Goal: Information Seeking & Learning: Learn about a topic

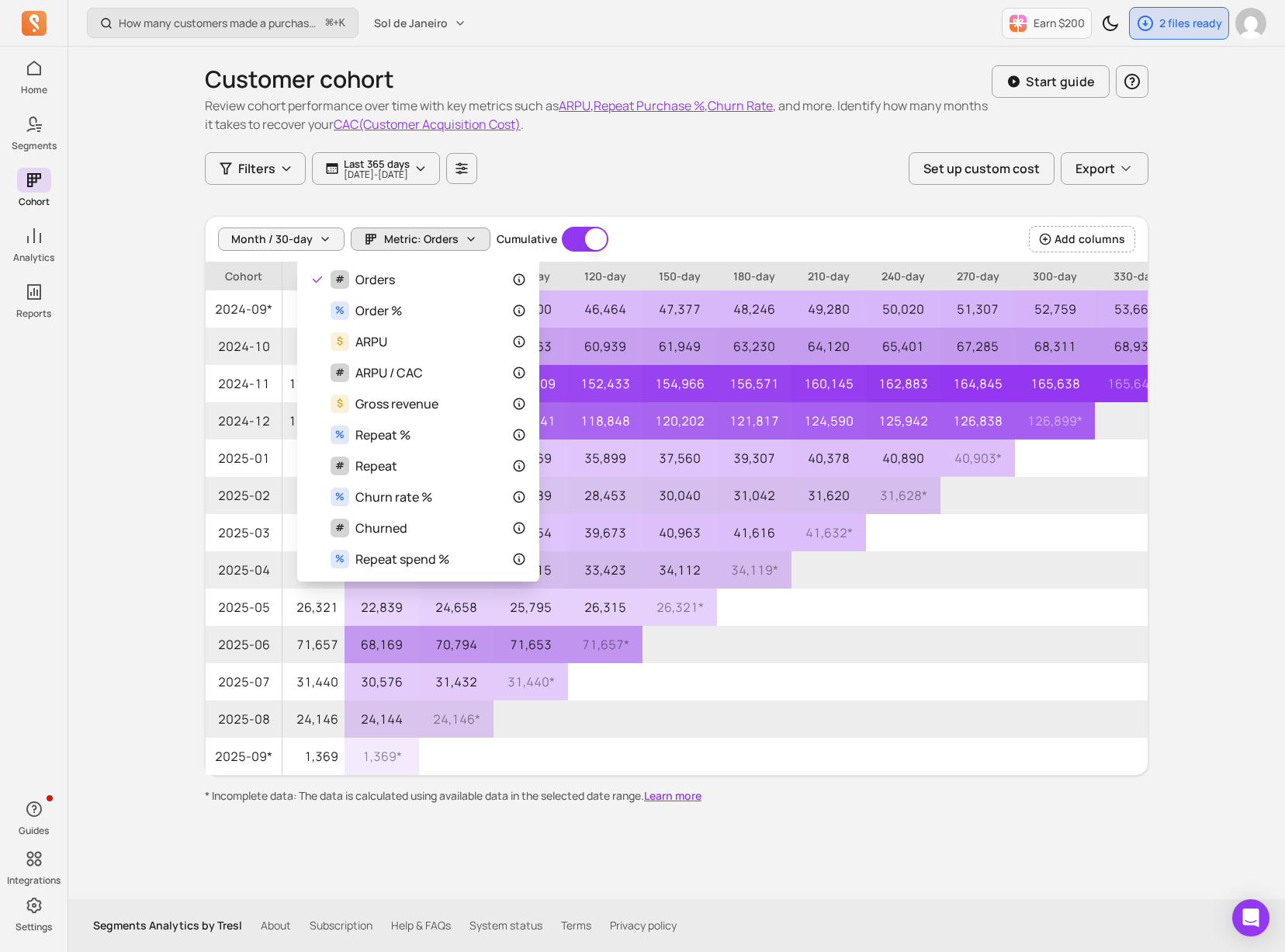
click at [810, 221] on div "Month / 30-day Metric: Orders Cumulative Cumulative Add columns" at bounding box center [677, 239] width 942 height 46
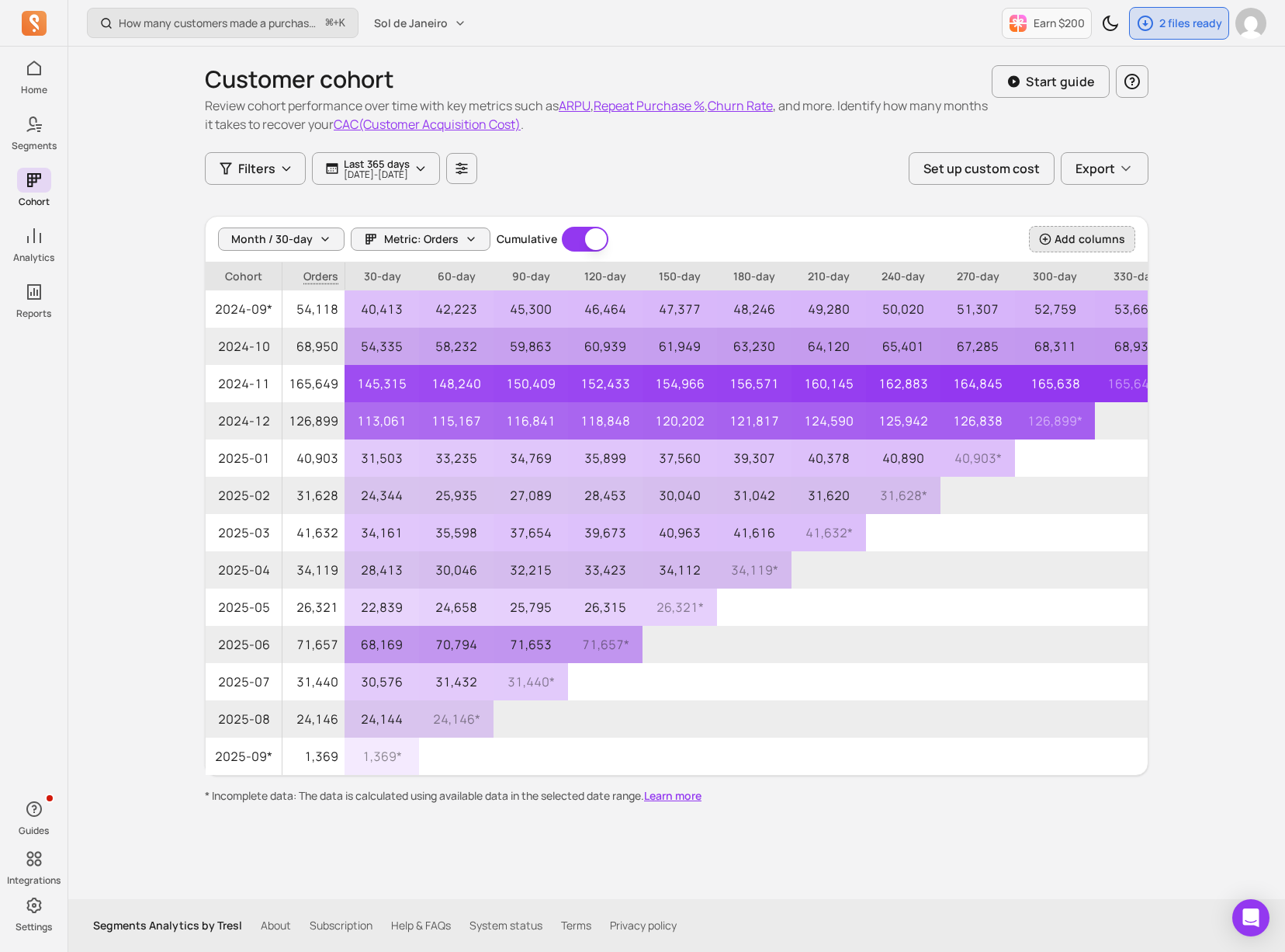
click at [1107, 242] on span "Add columns" at bounding box center [1090, 239] width 70 height 16
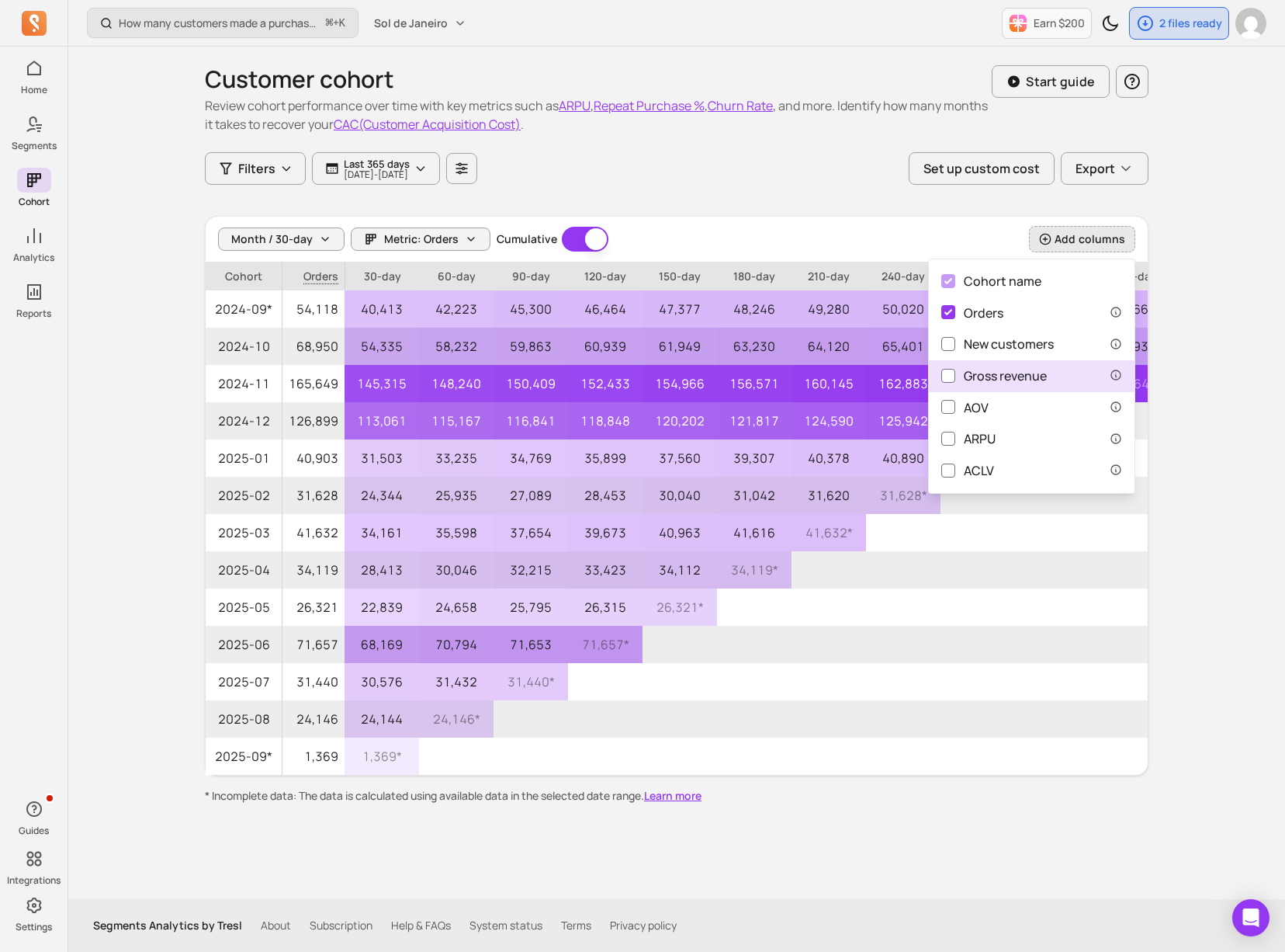
click at [968, 376] on div "Gross revenue" at bounding box center [994, 375] width 106 height 20
click at [956, 376] on input "Gross revenue" at bounding box center [949, 375] width 14 height 14
checkbox input "true"
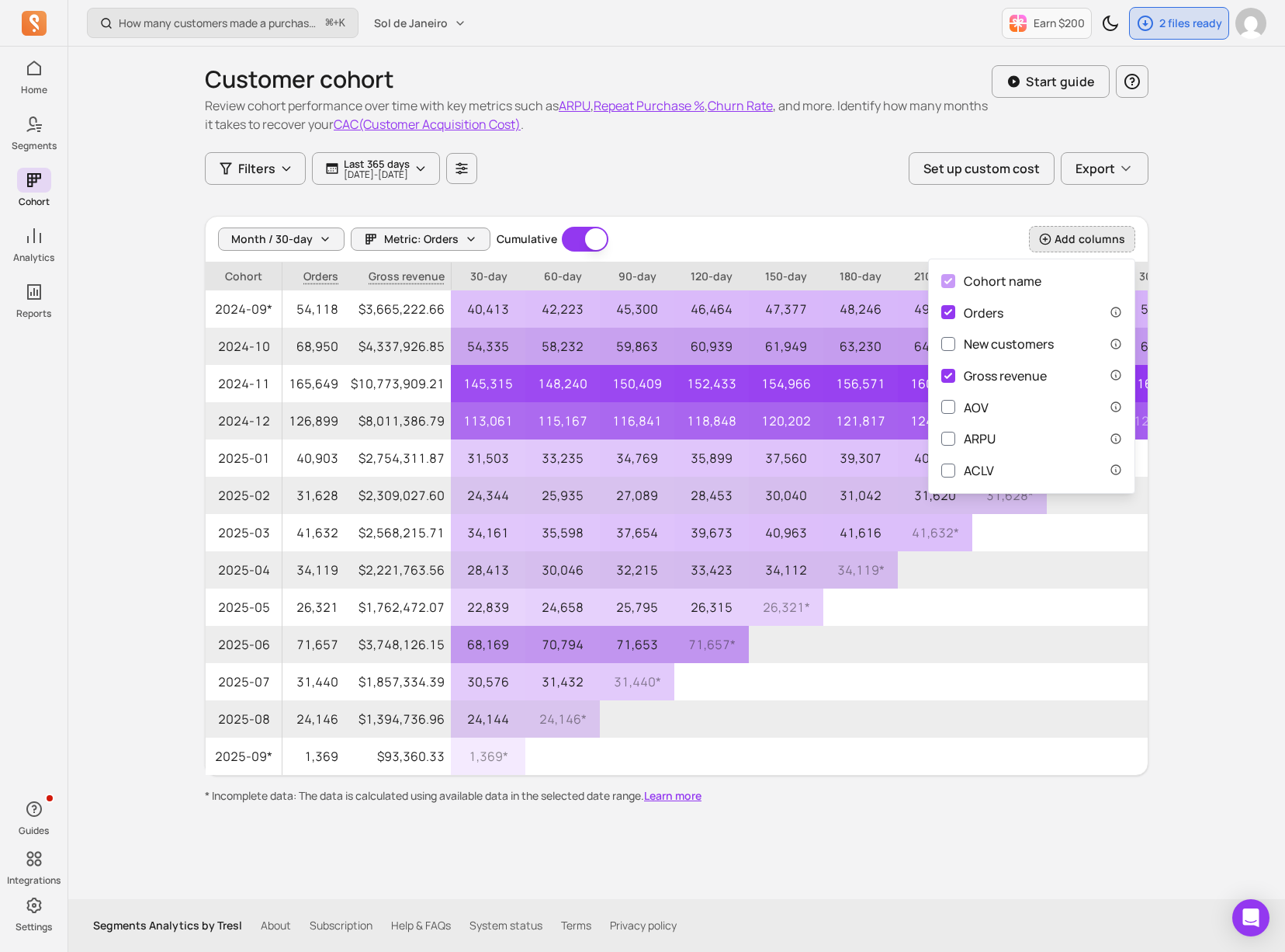
click at [598, 209] on div "Customer cohort Review cohort performance over time with key metrics such as AR…" at bounding box center [677, 426] width 944 height 757
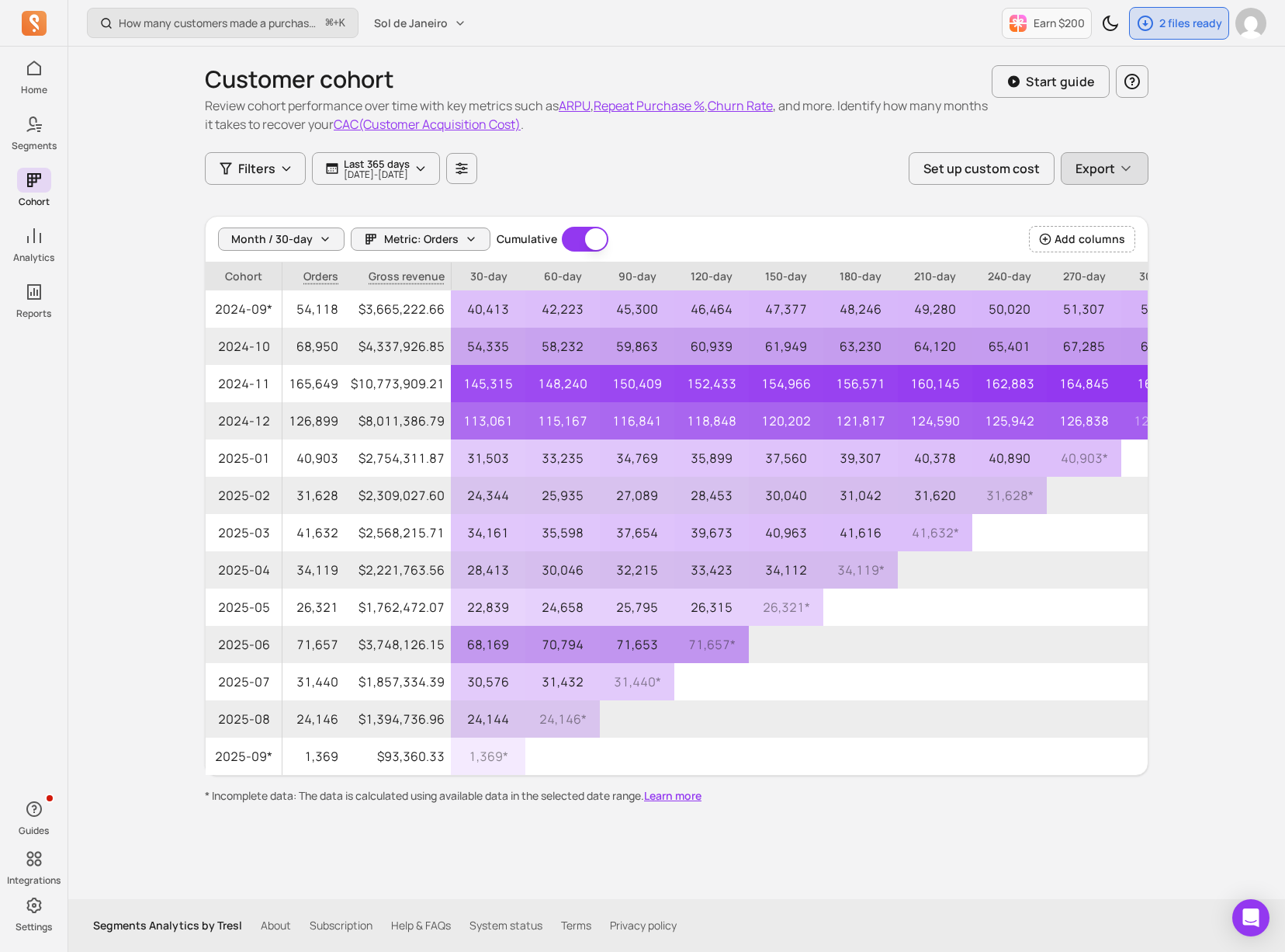
click at [1107, 169] on span "Export" at bounding box center [1095, 168] width 40 height 19
click at [551, 178] on div "Filters Last 365 days [DATE] - [DATE] Set up custom cost Export CSV (SpreadShee…" at bounding box center [677, 168] width 944 height 33
click at [468, 168] on icon "button" at bounding box center [461, 168] width 14 height 14
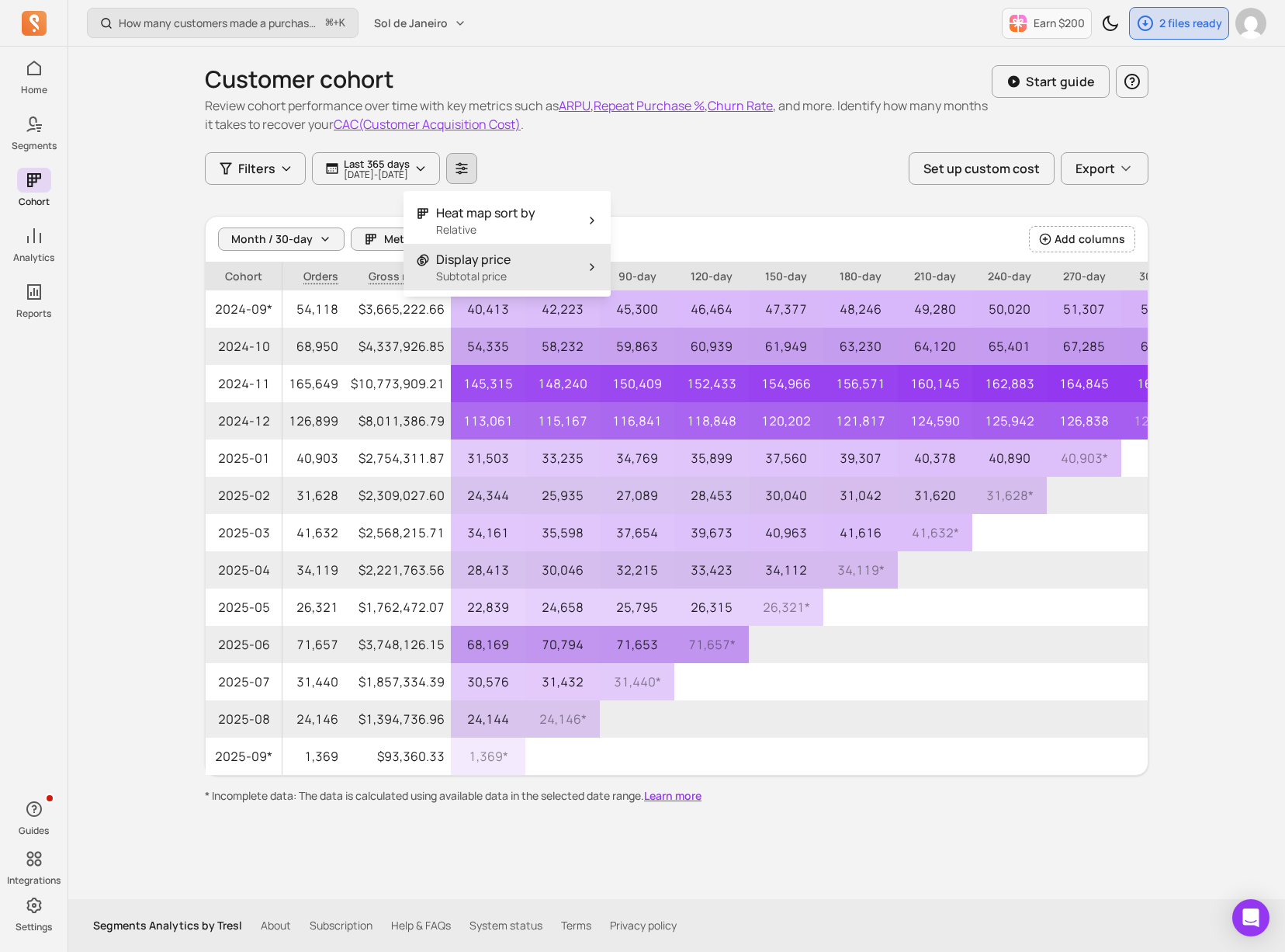
click at [549, 260] on button "Display price Subtotal price" at bounding box center [507, 268] width 207 height 47
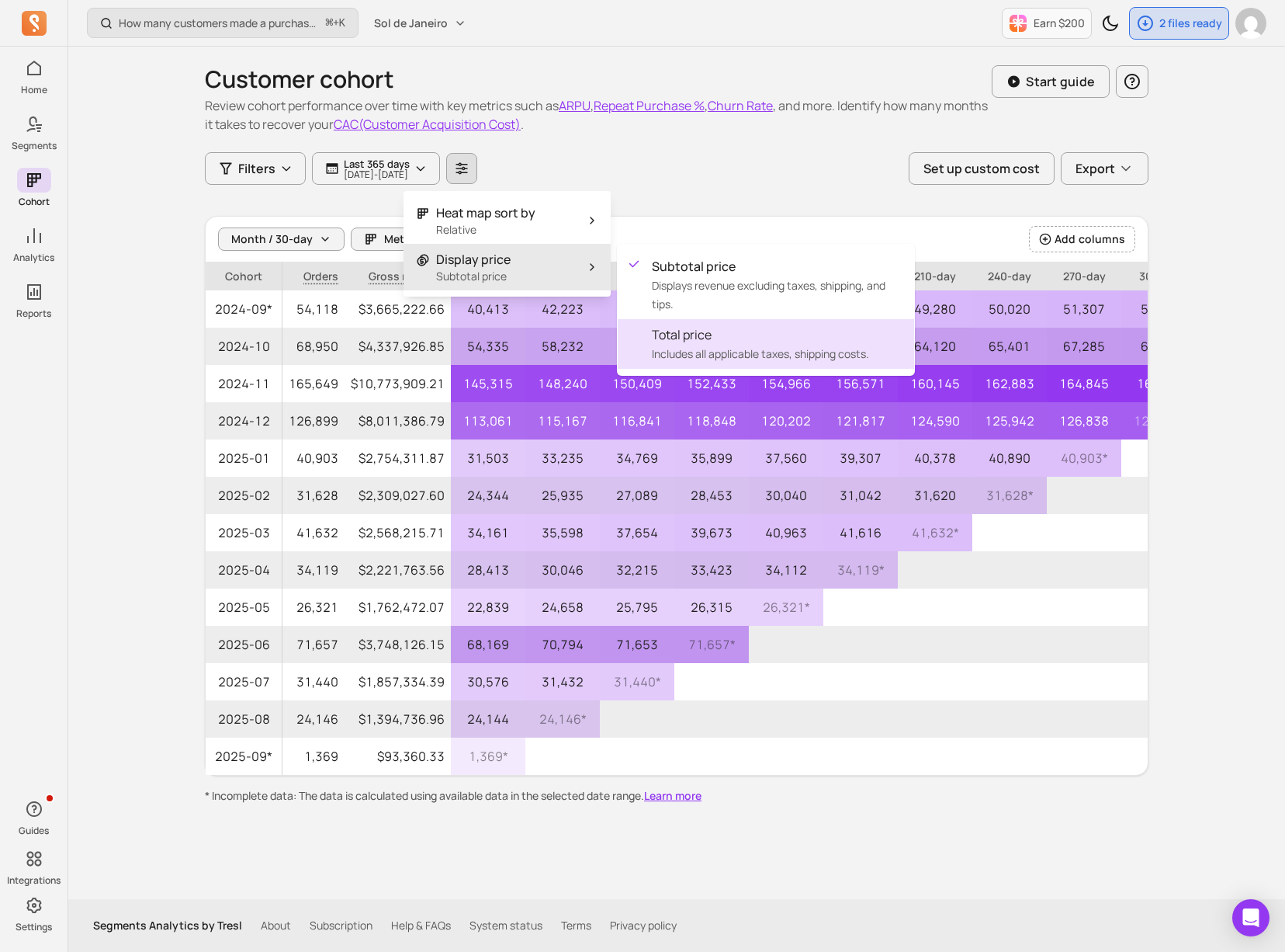
click at [702, 330] on span "Total price" at bounding box center [777, 335] width 250 height 19
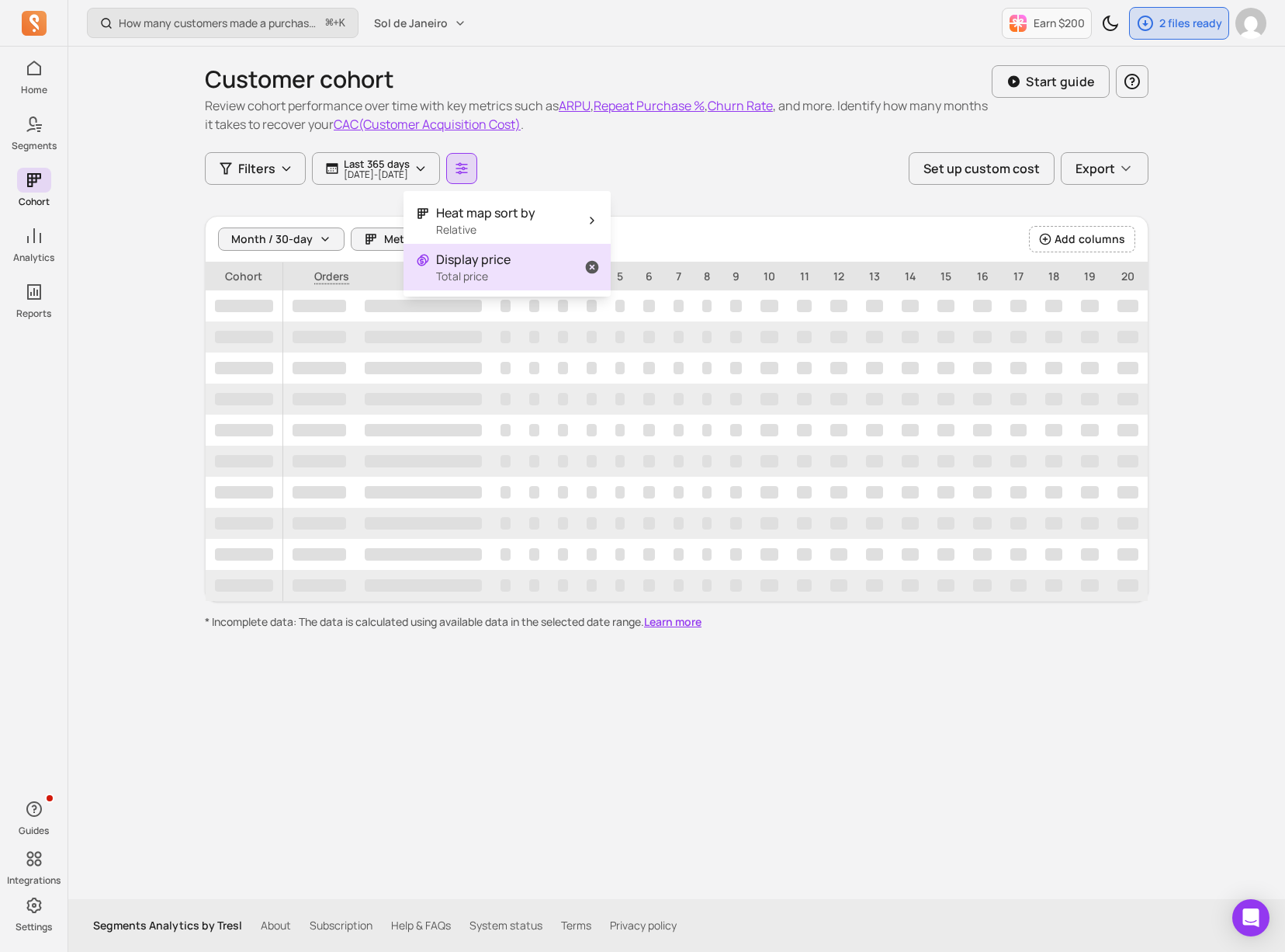
click at [520, 249] on button "Display price Total price" at bounding box center [507, 268] width 207 height 47
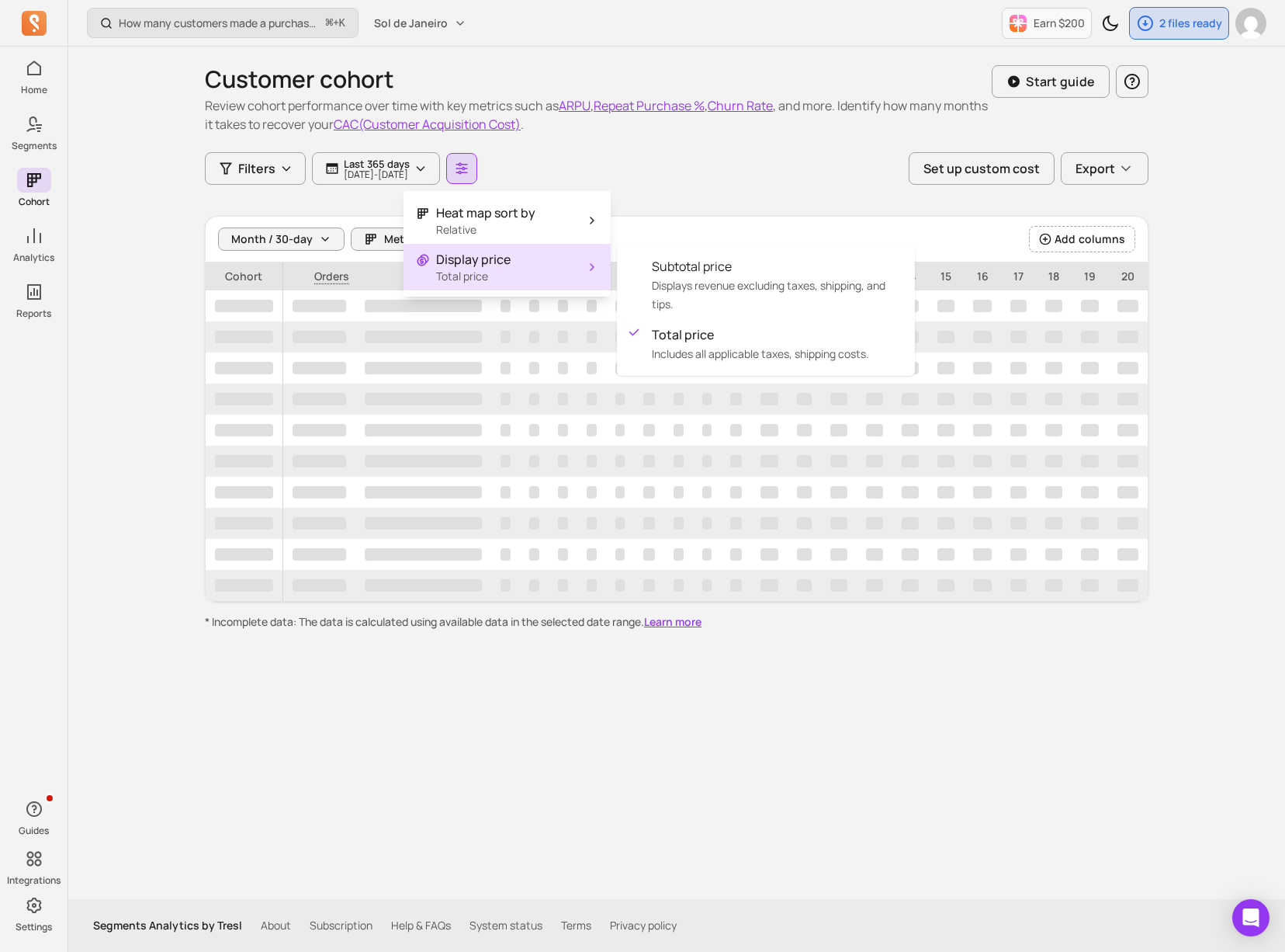
click at [834, 199] on div "Customer cohort Review cohort performance over time with key metrics such as AR…" at bounding box center [677, 338] width 944 height 583
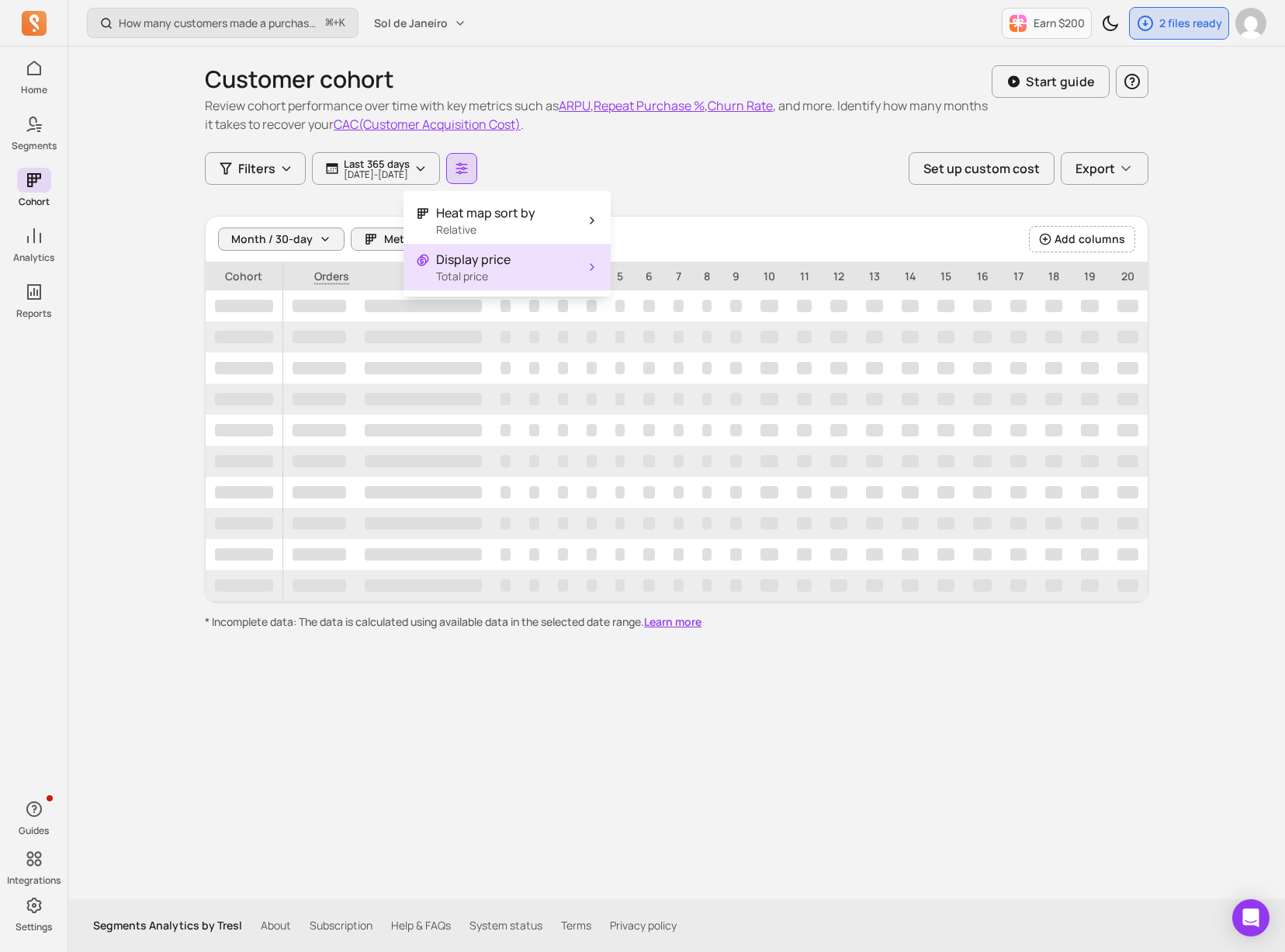
click at [630, 166] on div "Filters Last 365 days [DATE] - [DATE] Set up custom cost Export" at bounding box center [677, 168] width 944 height 33
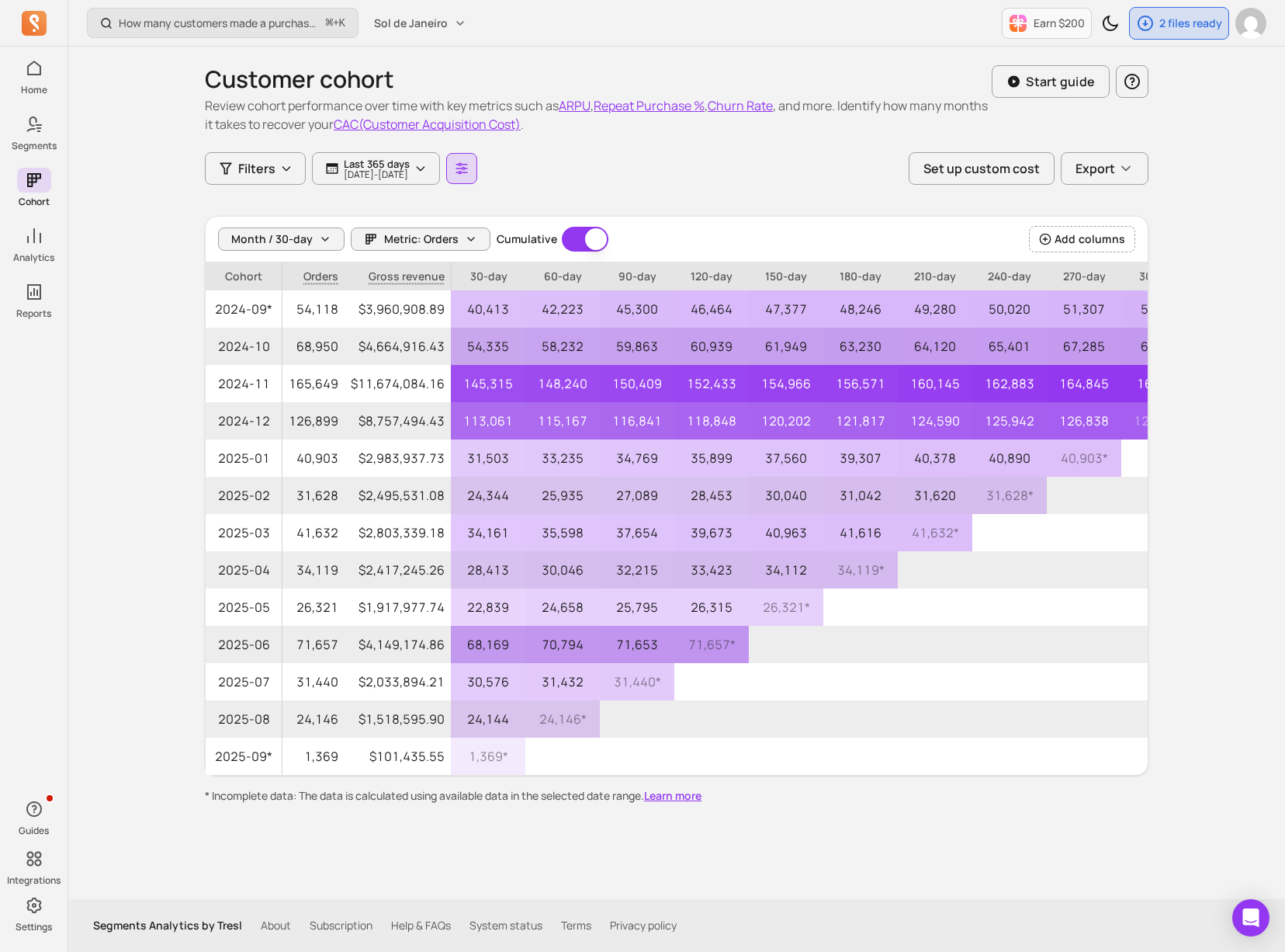
click at [468, 169] on icon "button" at bounding box center [461, 168] width 14 height 14
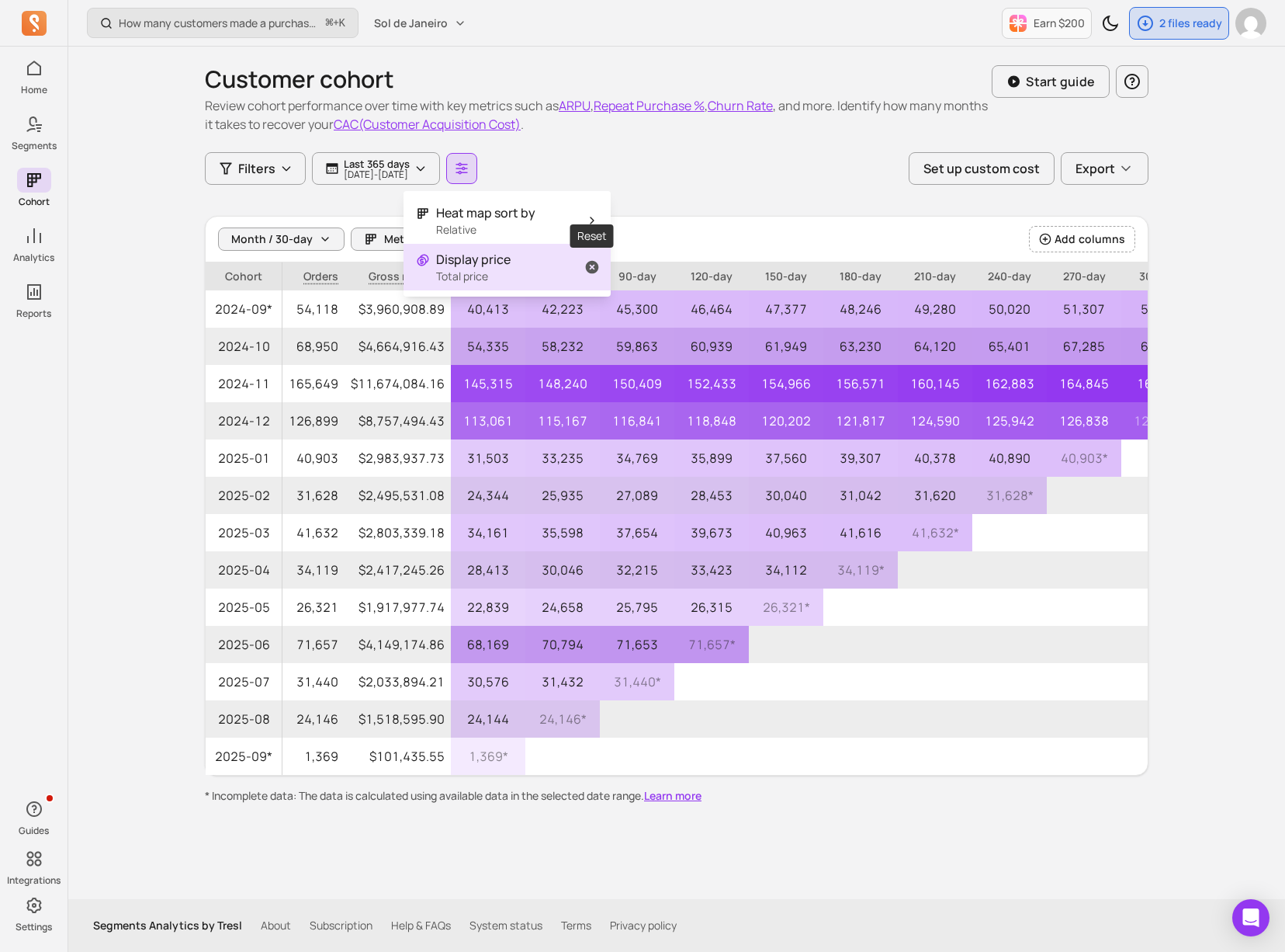
click at [551, 265] on button "Display price Total price" at bounding box center [507, 268] width 207 height 47
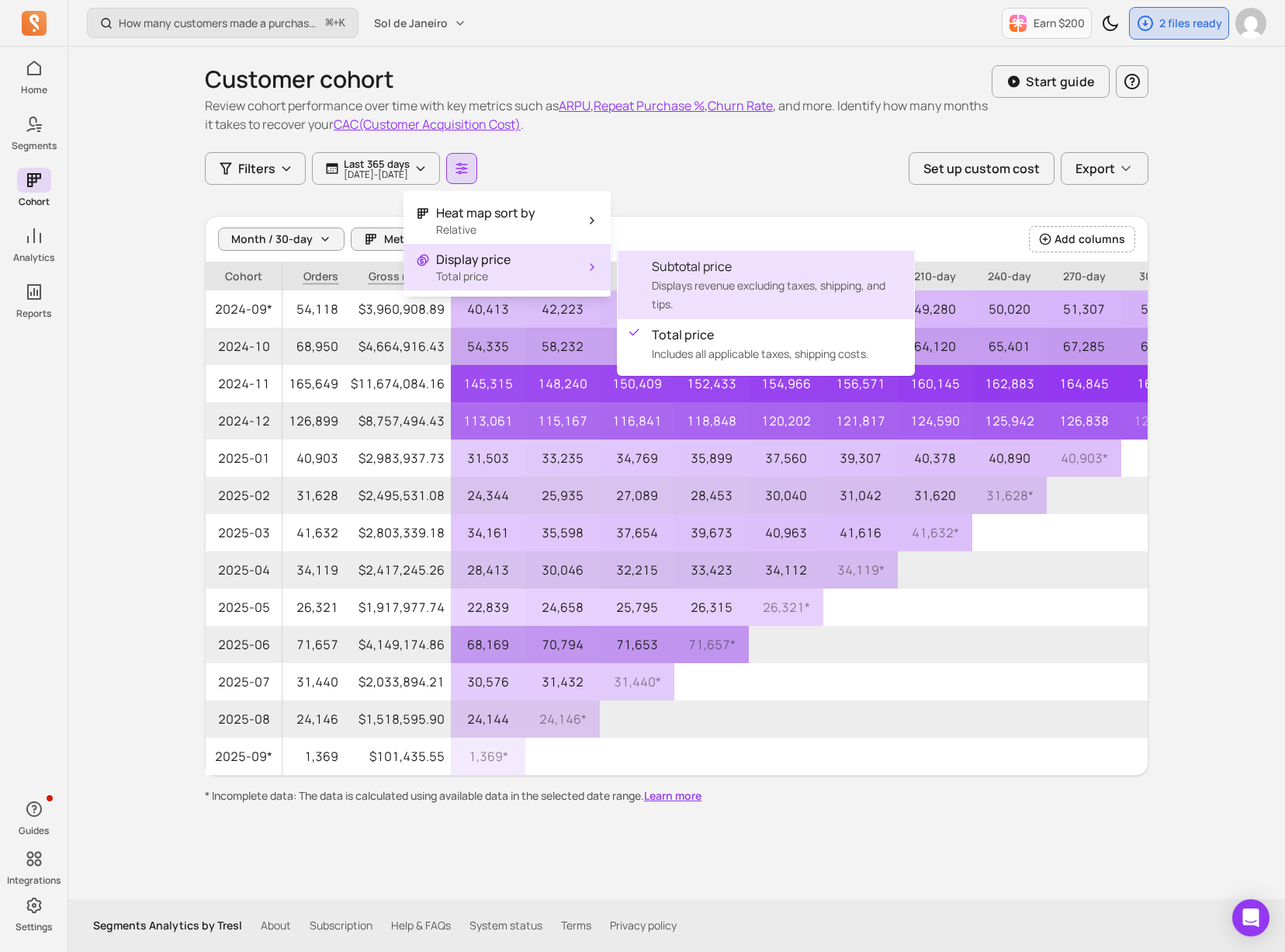
click at [765, 299] on div "Subtotal price Displays revenue excluding taxes, shipping, and tips." at bounding box center [777, 284] width 250 height 56
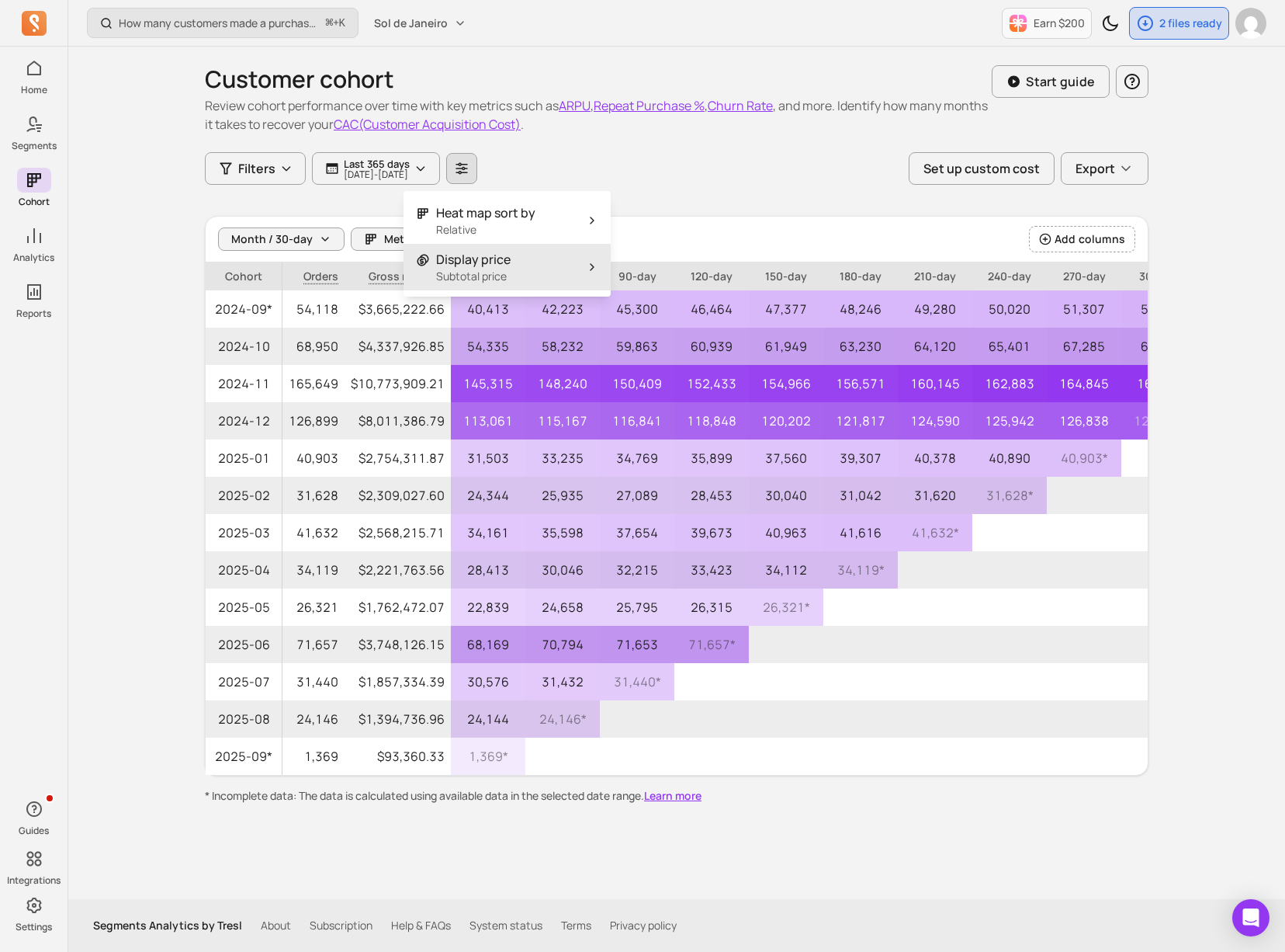
click at [509, 287] on button "Display price Subtotal price" at bounding box center [507, 268] width 207 height 47
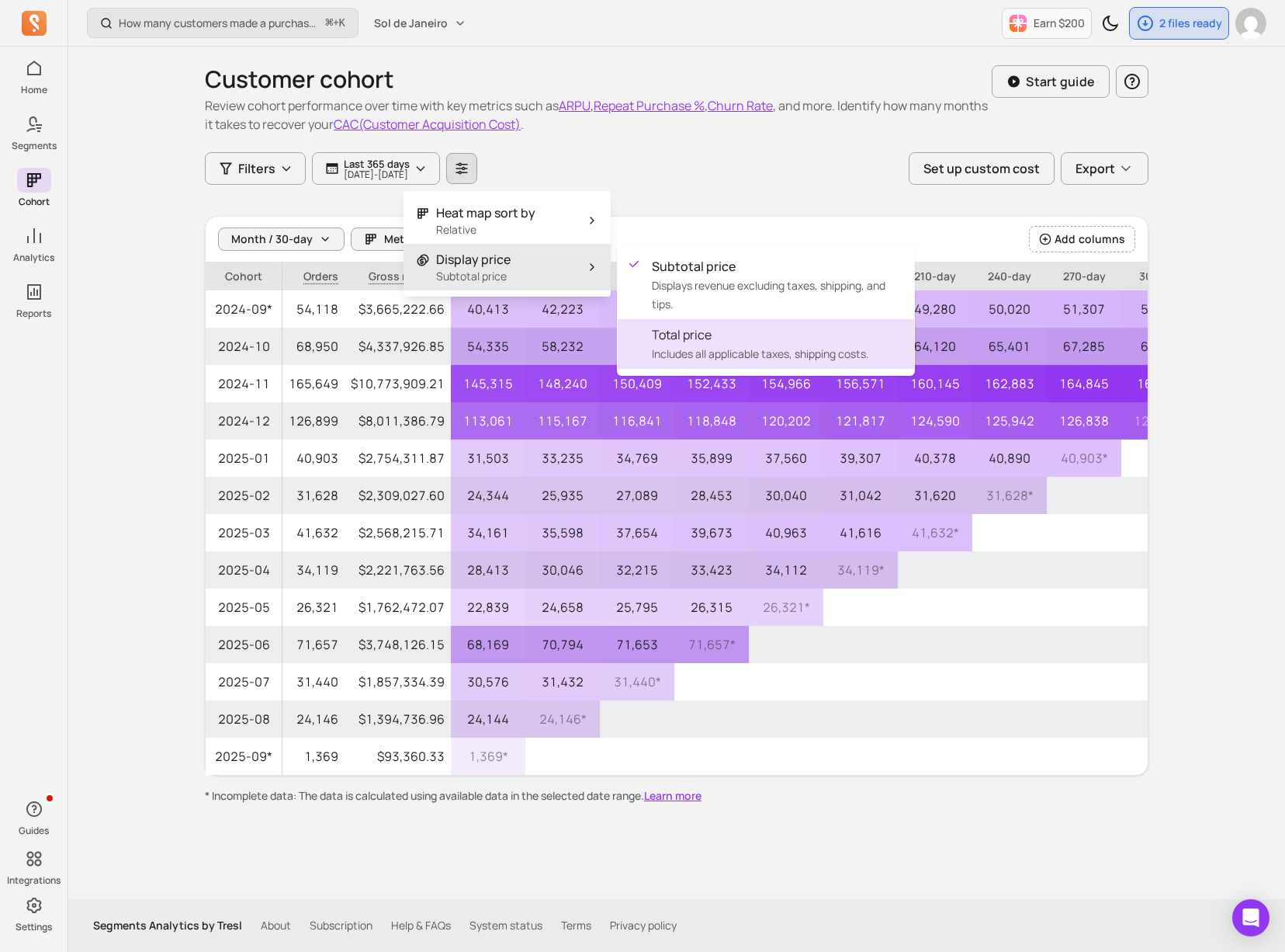
click at [724, 360] on span "Includes all applicable taxes, shipping costs." at bounding box center [761, 354] width 217 height 15
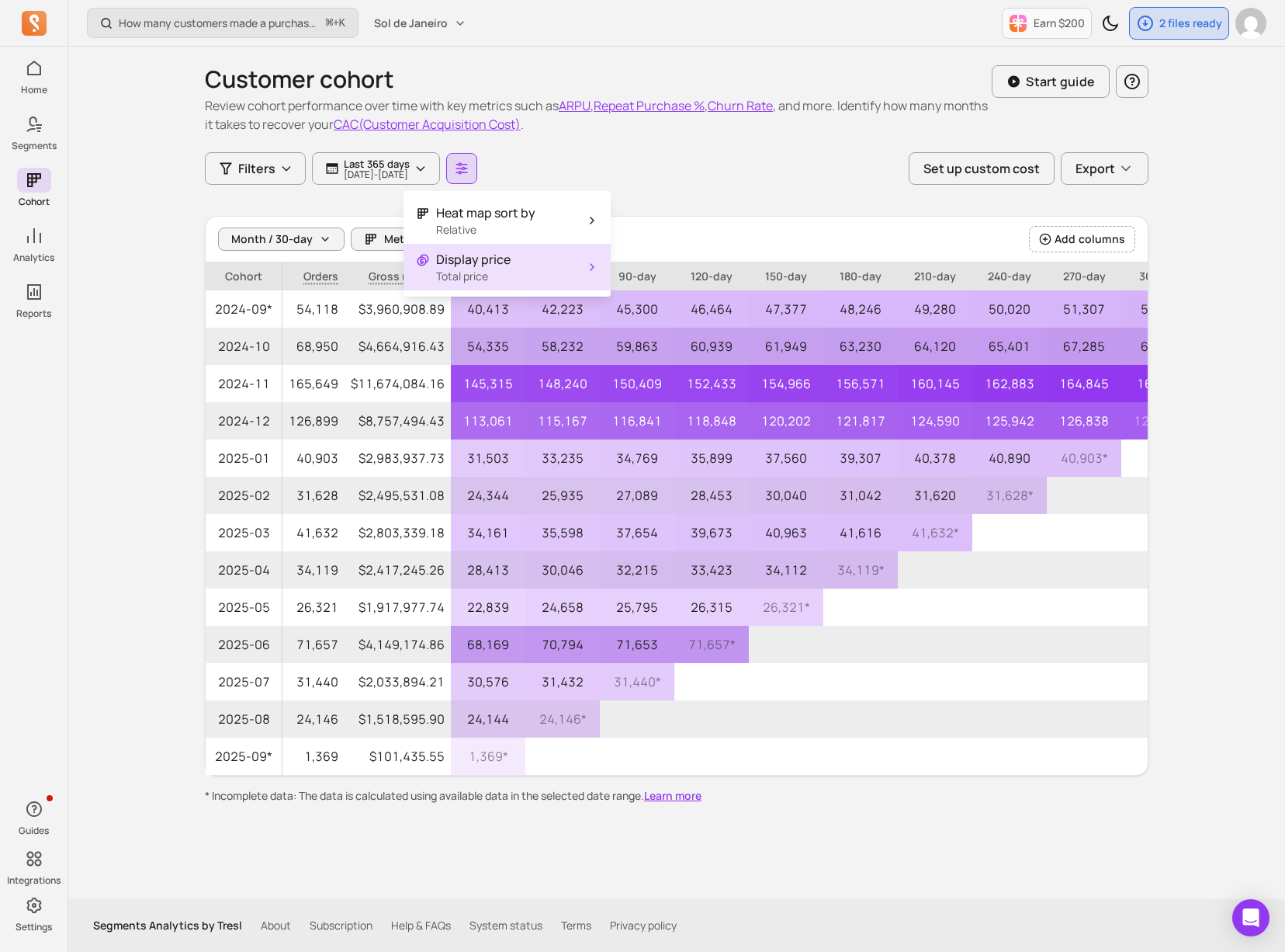
click at [750, 131] on p "Review cohort performance over time with key metrics such as ARPU , Repeat Purc…" at bounding box center [598, 115] width 787 height 38
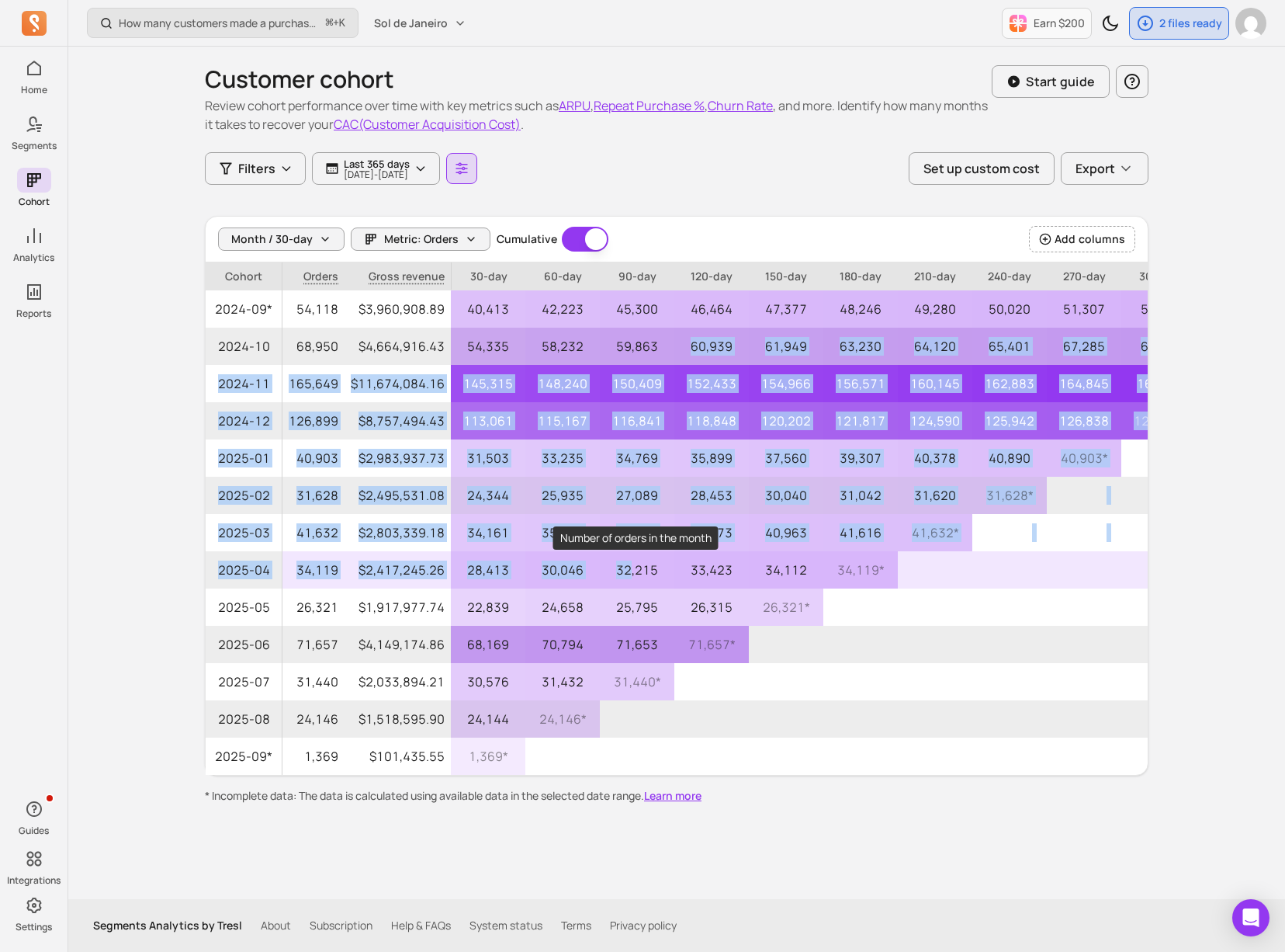
click at [632, 570] on tbody "2024-09* 54,118 $3,960,908.89 40,413 42,223 45,300 46,464 47,377 48,246 49,280 …" at bounding box center [816, 532] width 1220 height 484
click at [632, 570] on p "32,215" at bounding box center [637, 570] width 74 height 38
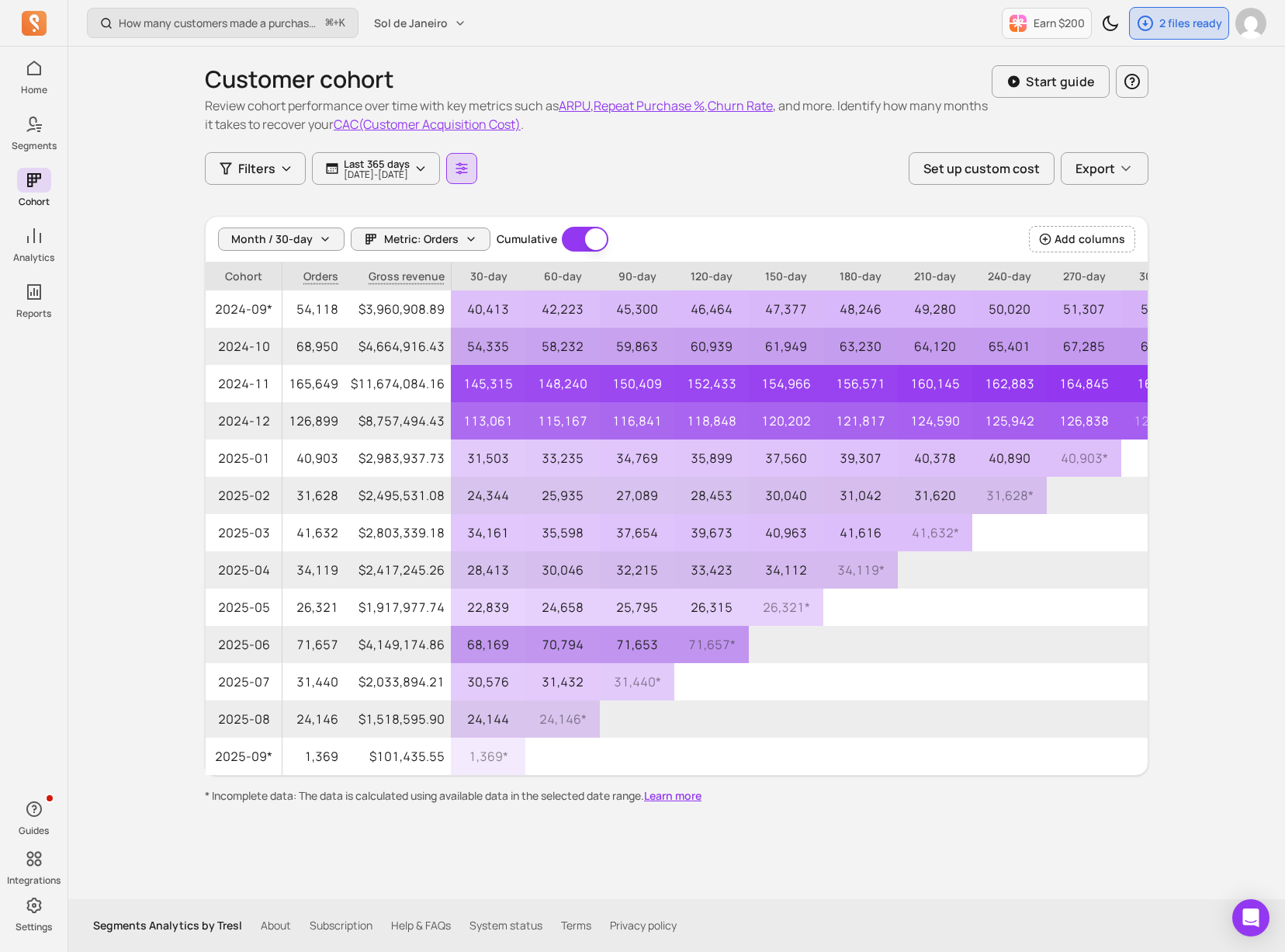
click at [477, 162] on button "button" at bounding box center [462, 168] width 31 height 31
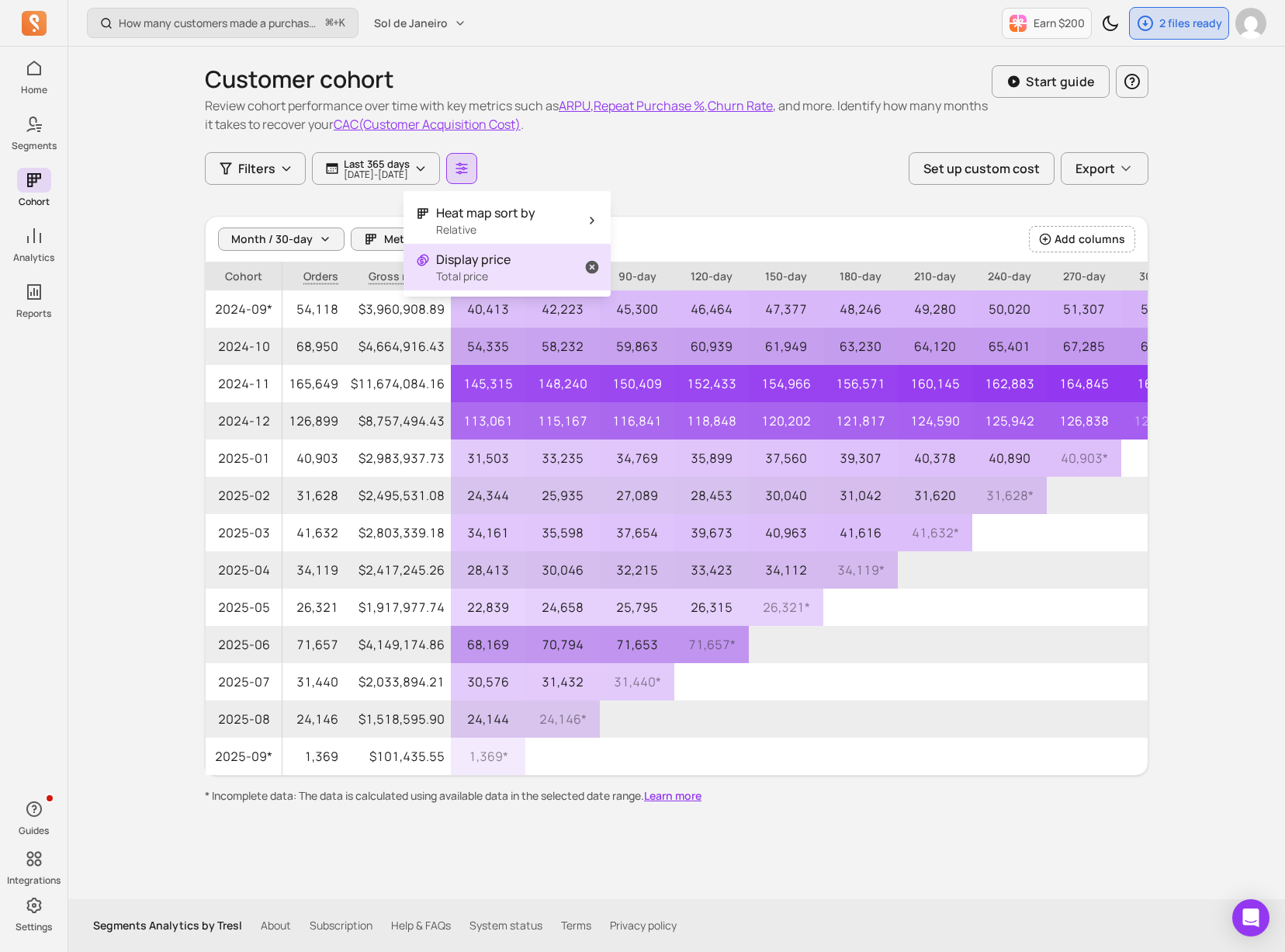
click at [519, 261] on button "Display price Total price" at bounding box center [507, 268] width 207 height 47
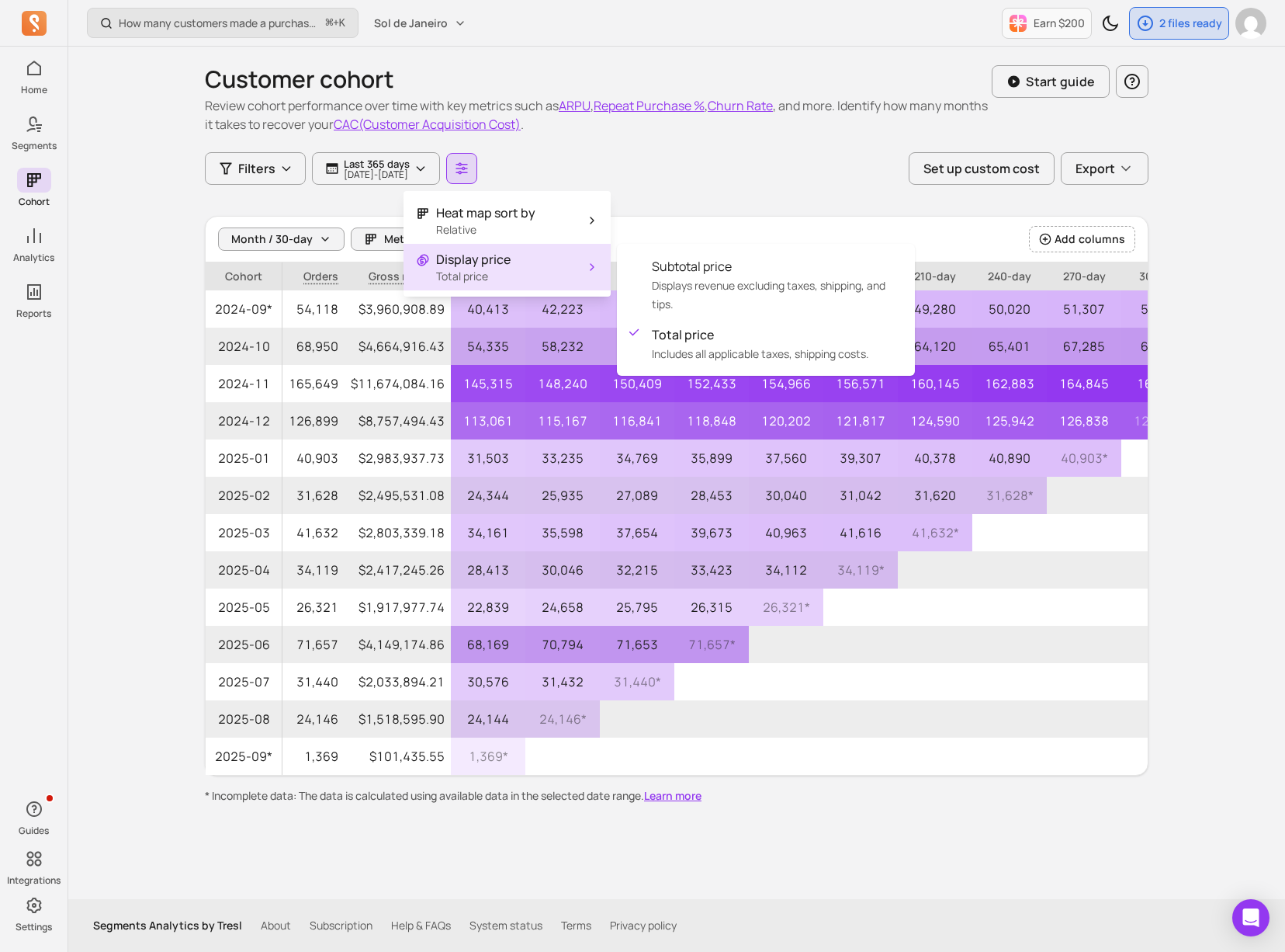
drag, startPoint x: 858, startPoint y: 183, endPoint x: 1106, endPoint y: 239, distance: 254.2
click at [858, 183] on div "Filters Last 365 days [DATE] - [DATE] Set up custom cost Export" at bounding box center [677, 168] width 944 height 33
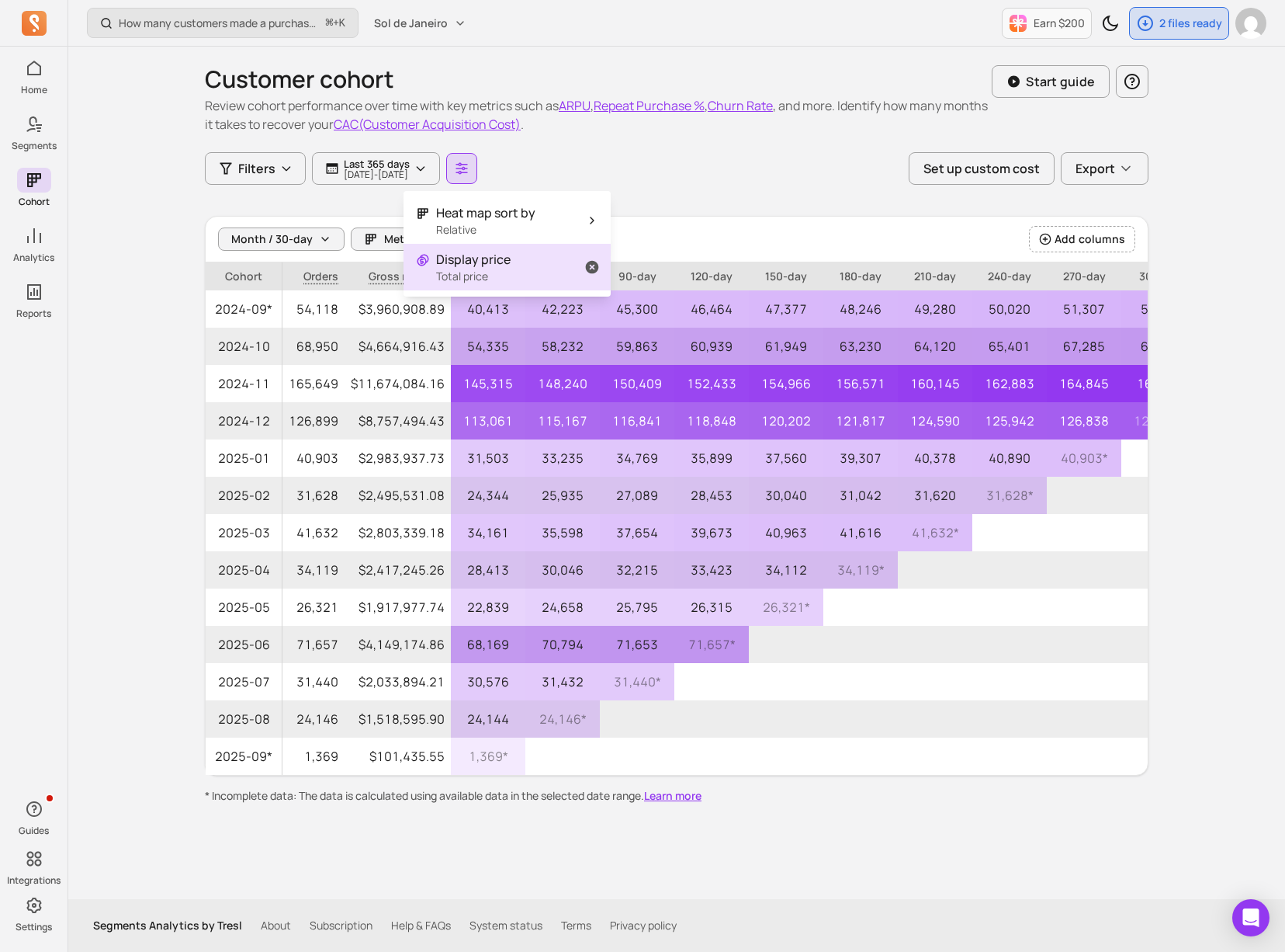
click at [562, 277] on button "Display price Total price" at bounding box center [507, 268] width 207 height 47
